Goal: Information Seeking & Learning: Learn about a topic

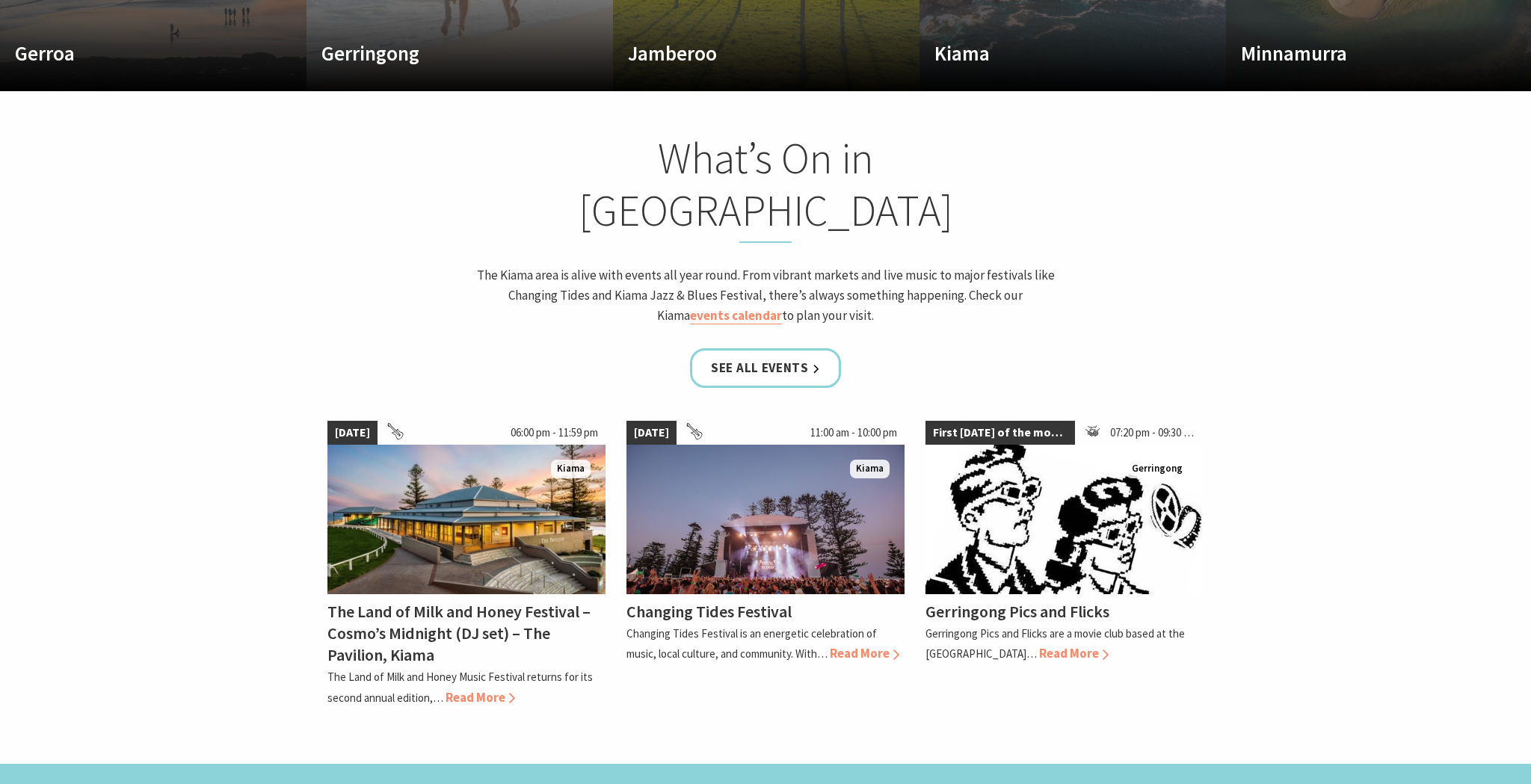
scroll to position [1299, 0]
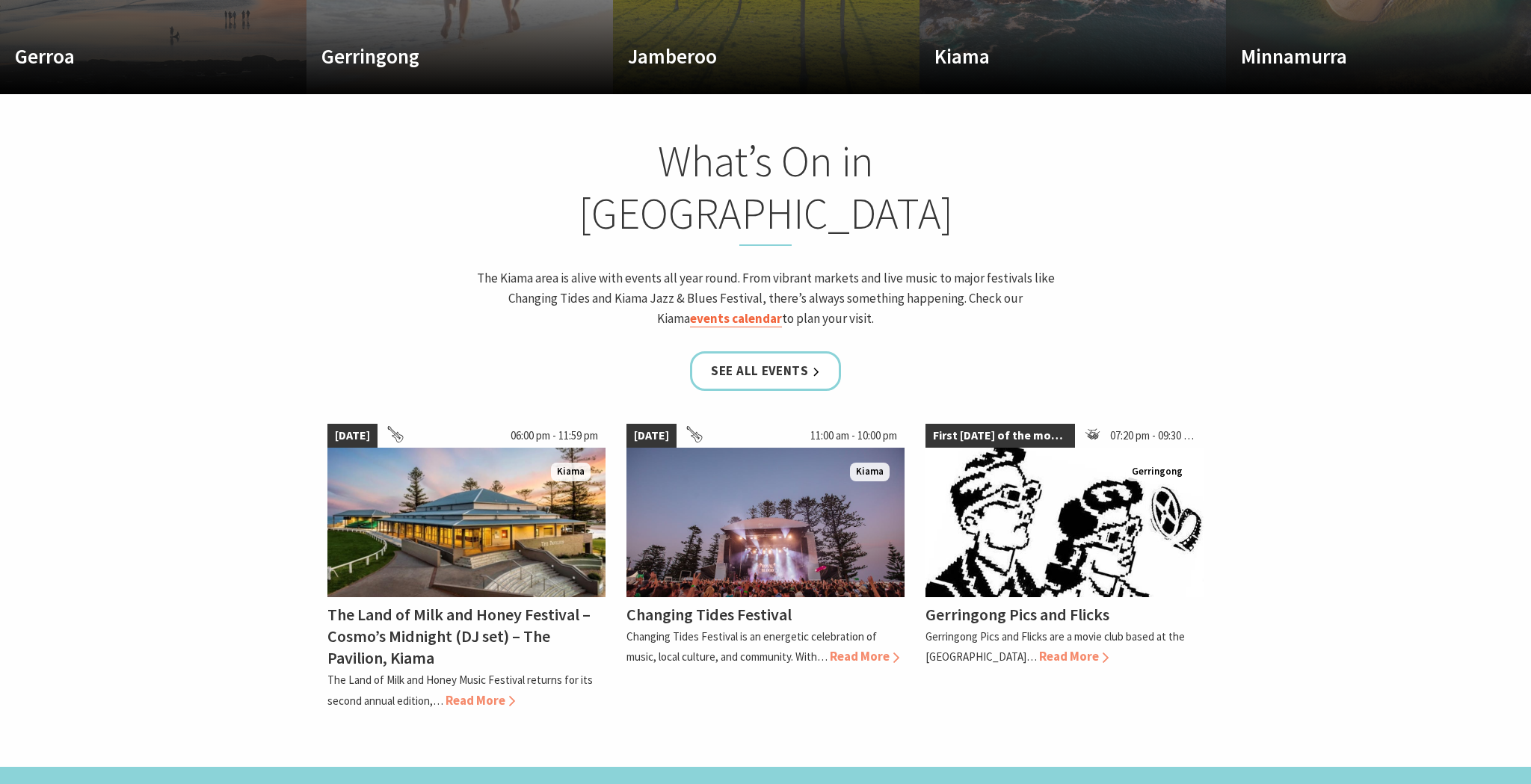
click at [782, 310] on link "events calendar" at bounding box center [736, 319] width 92 height 17
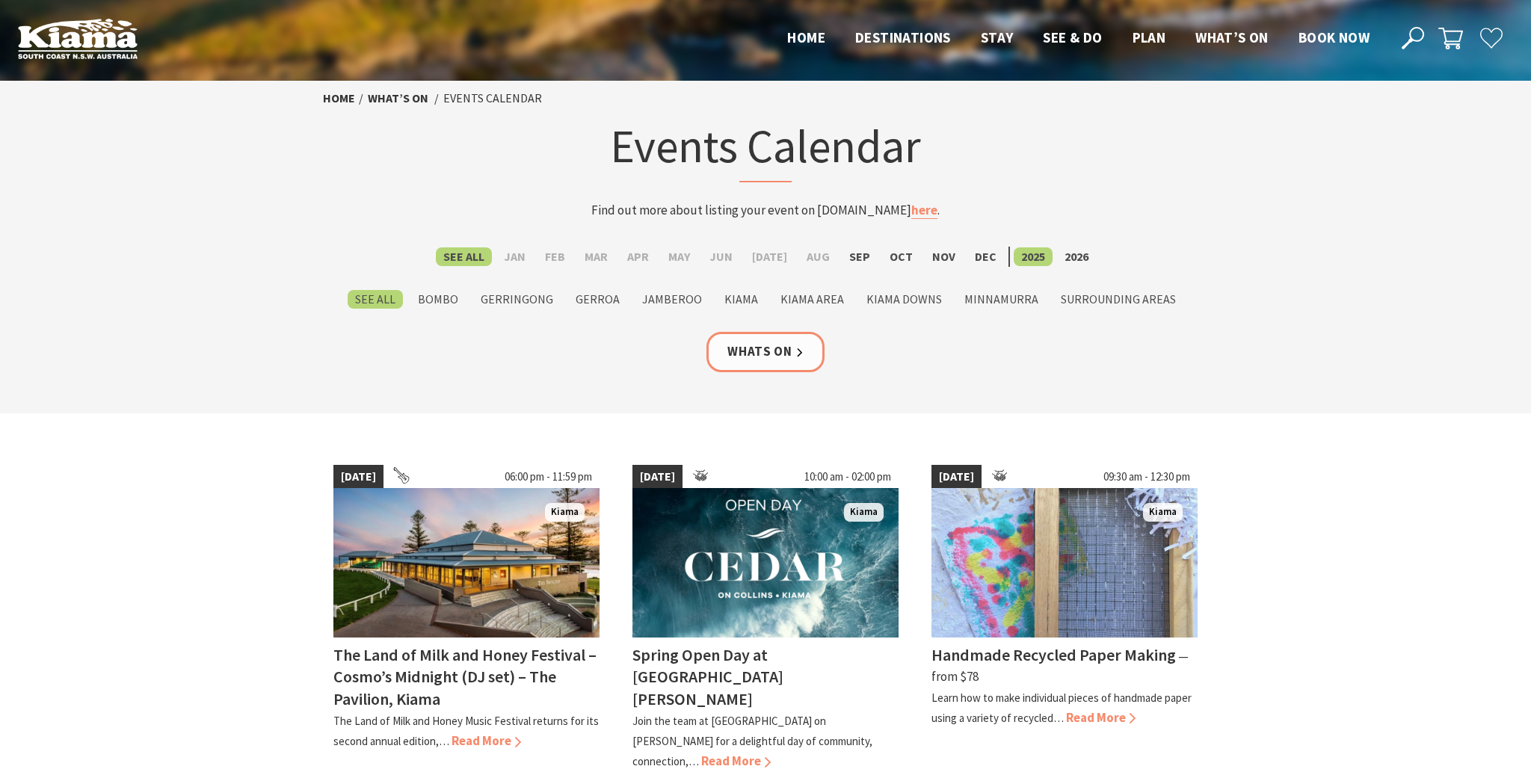
scroll to position [15, 0]
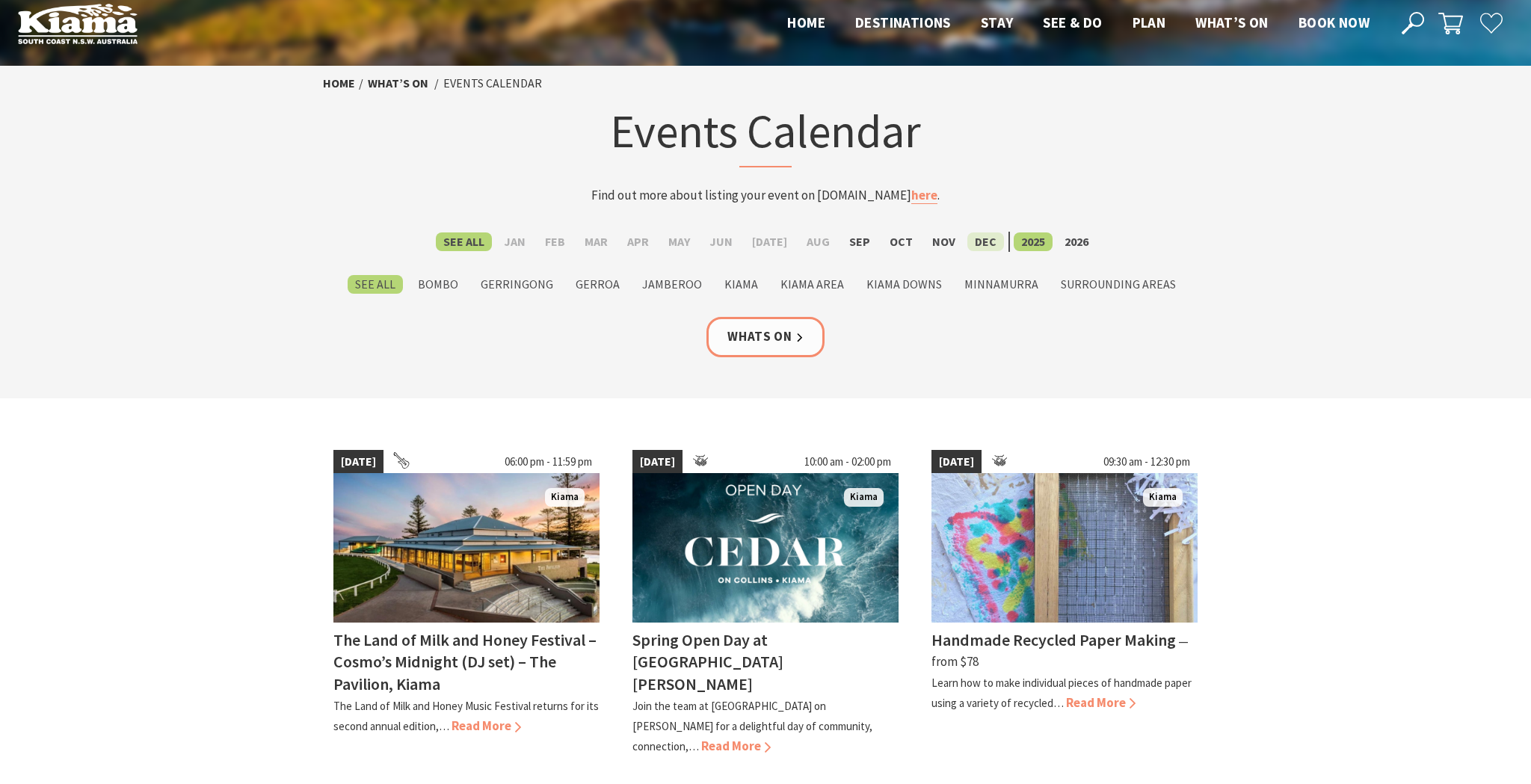
click at [976, 244] on label "Dec" at bounding box center [986, 241] width 36 height 18
click at [0, 0] on input "Dec" at bounding box center [0, 0] width 0 height 0
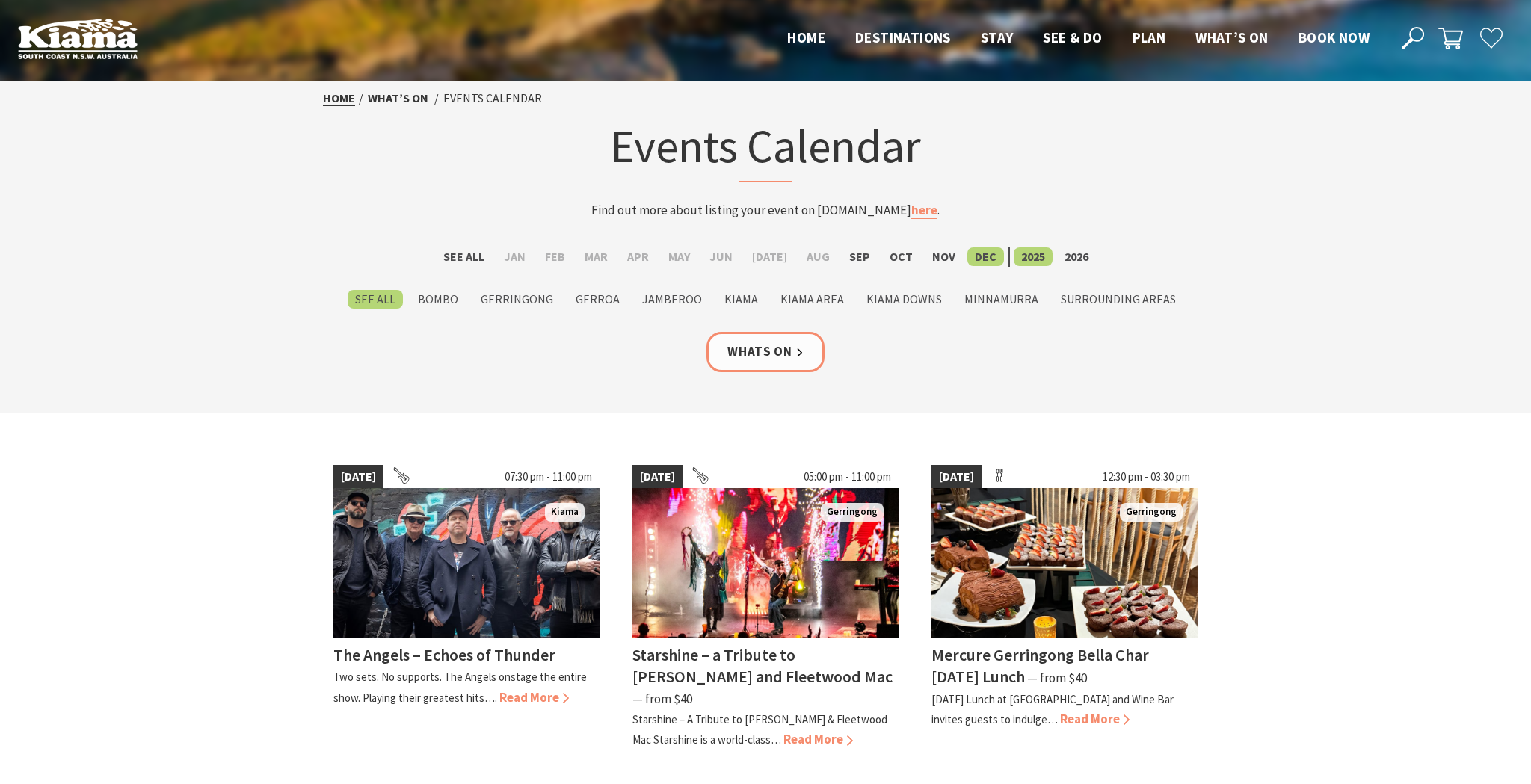
click at [340, 95] on link "Home" at bounding box center [338, 98] width 32 height 15
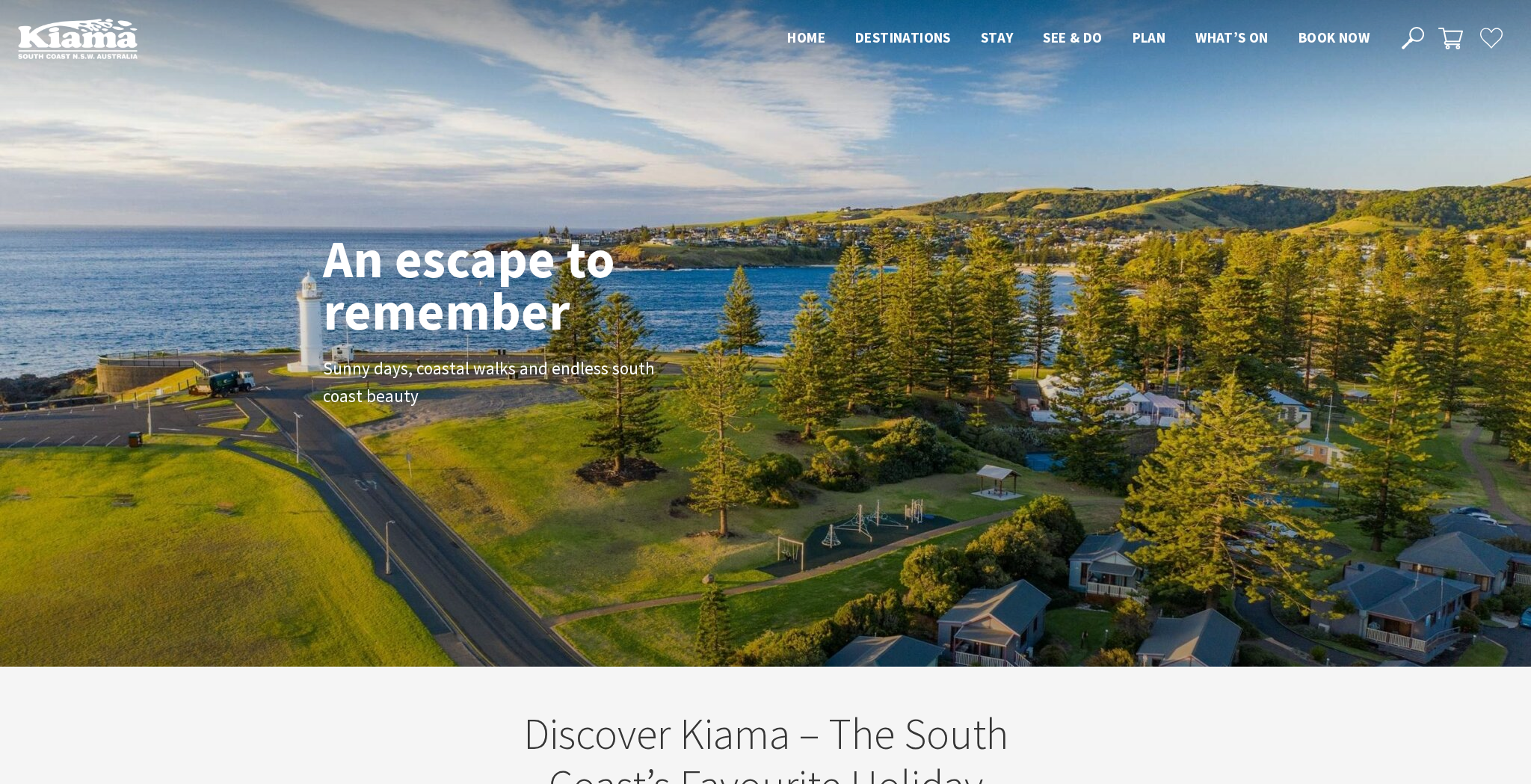
scroll to position [235, 1520]
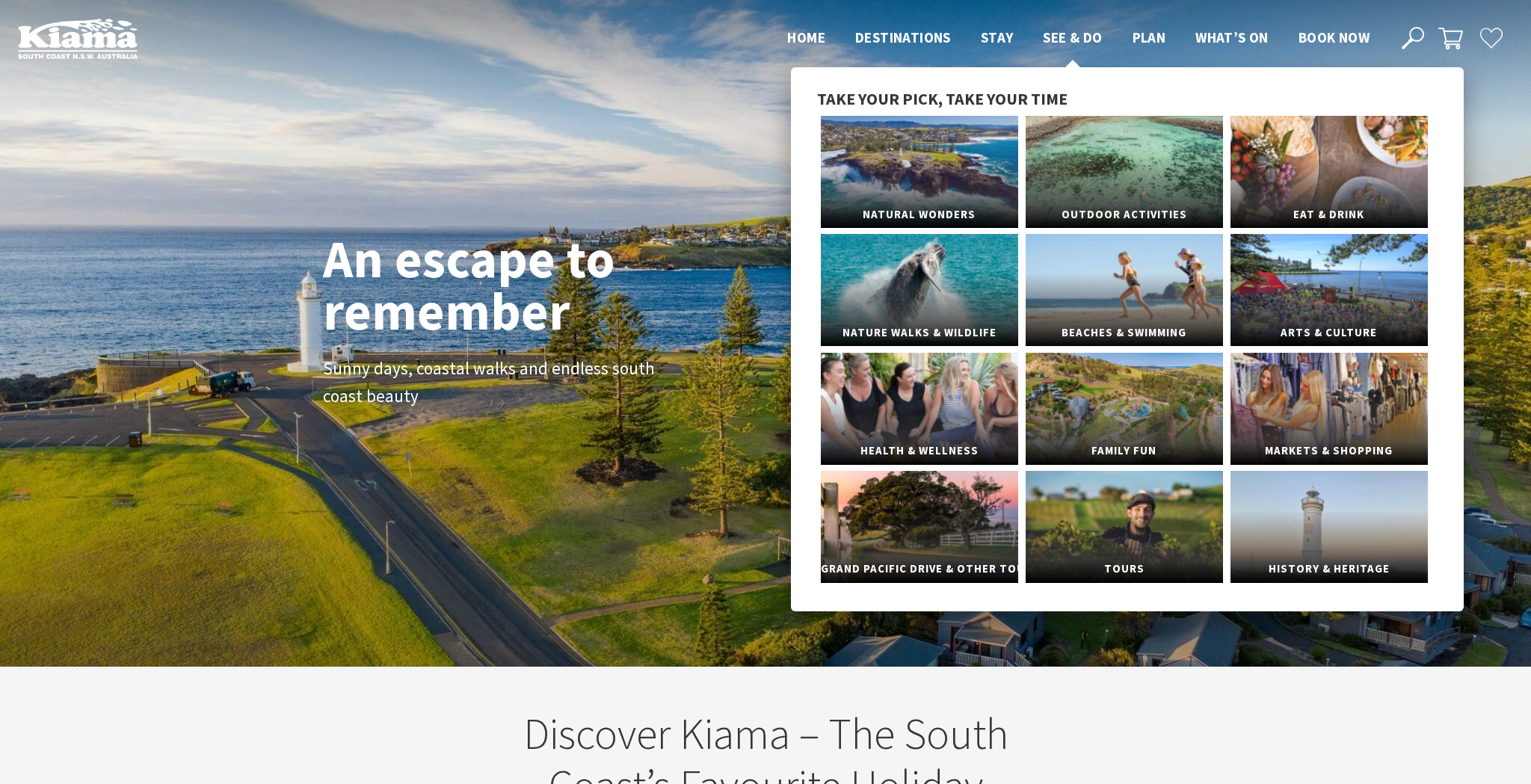
click at [1069, 33] on span "See & Do" at bounding box center [1073, 37] width 60 height 18
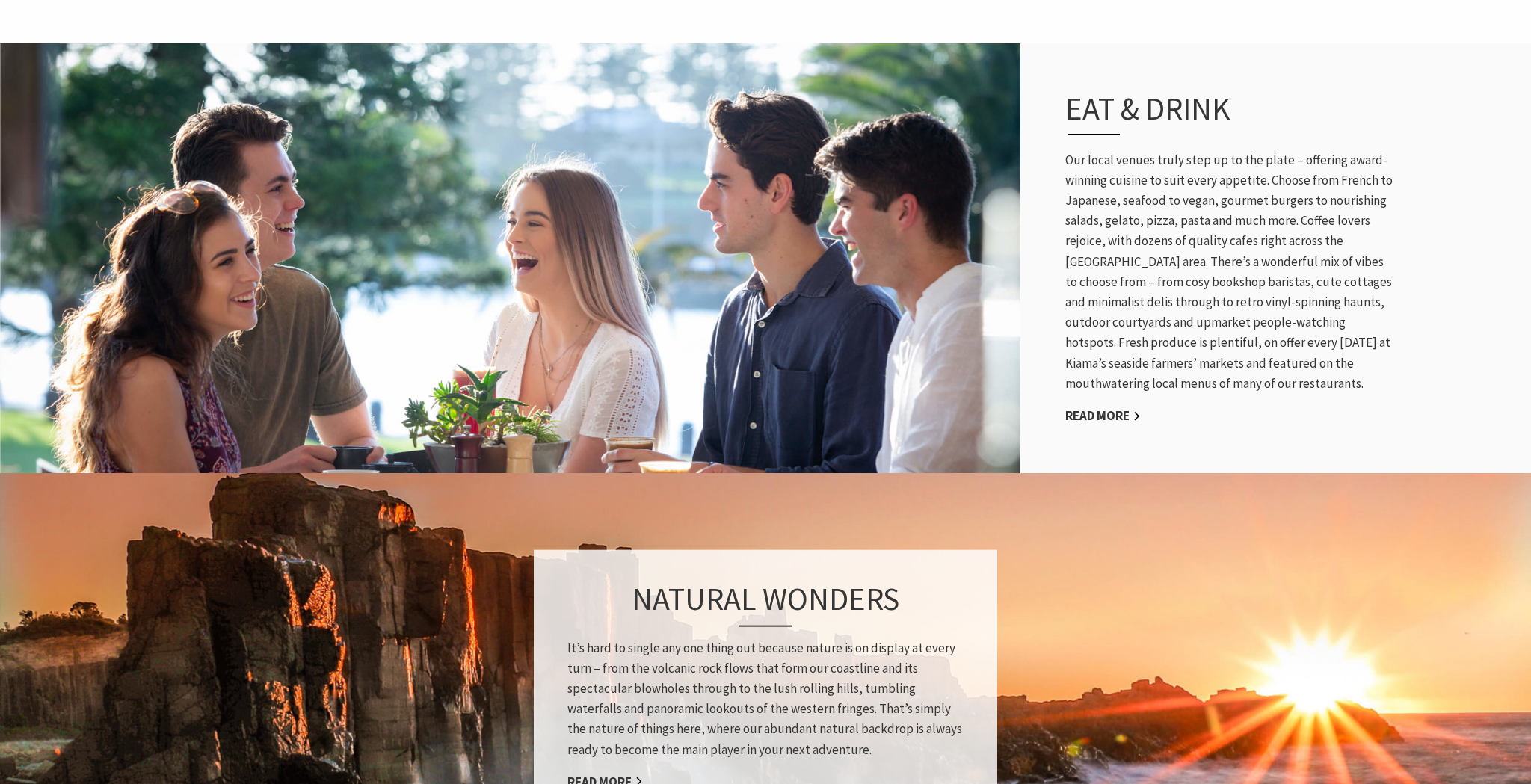
scroll to position [755, 0]
click at [1084, 411] on link "Read More" at bounding box center [1103, 416] width 76 height 17
